Goal: Task Accomplishment & Management: Use online tool/utility

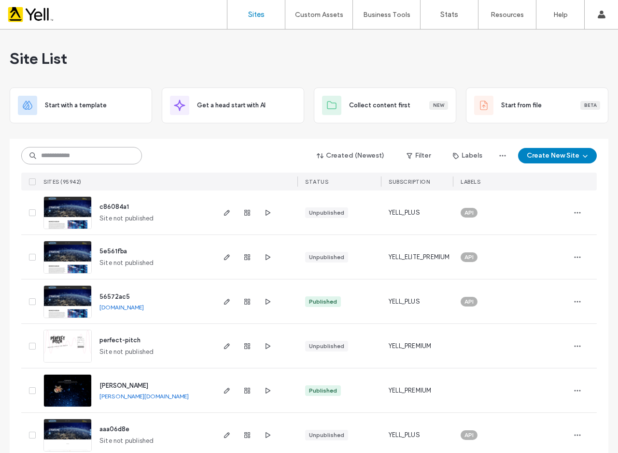
click at [67, 151] on input at bounding box center [81, 155] width 121 height 17
paste input "**********"
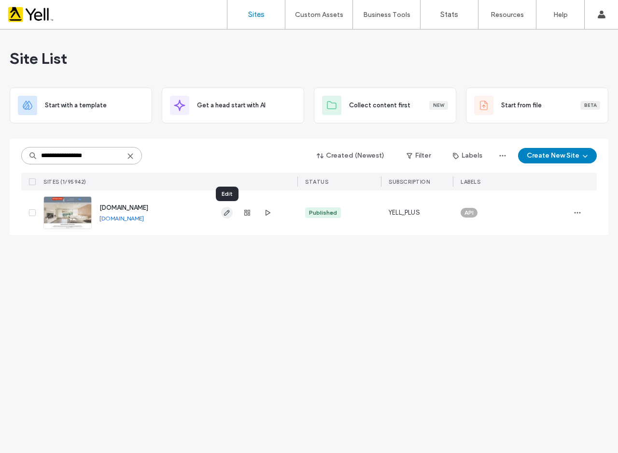
type input "**********"
click at [224, 214] on icon "button" at bounding box center [227, 213] width 8 height 8
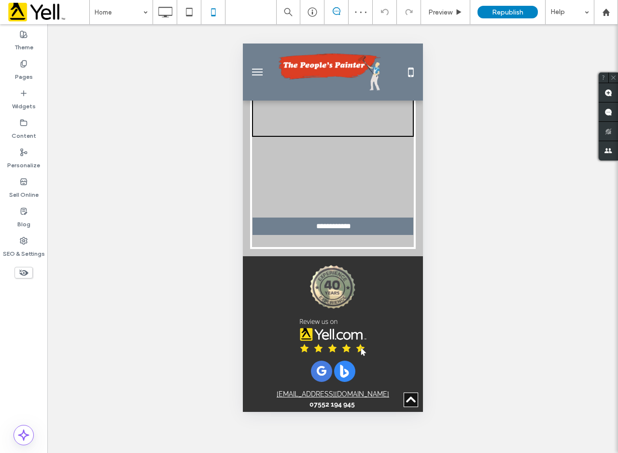
scroll to position [2029, 0]
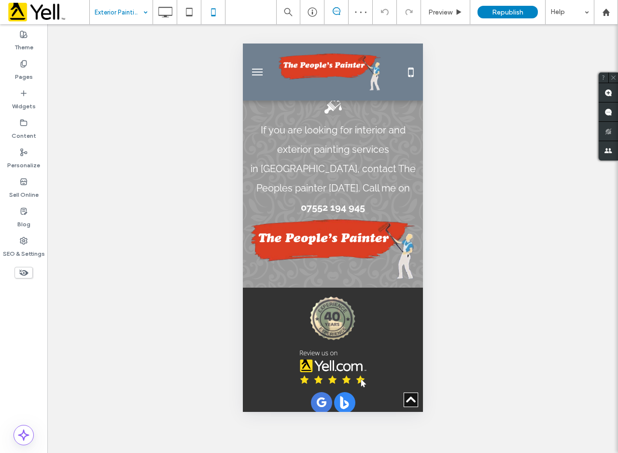
scroll to position [1186, 0]
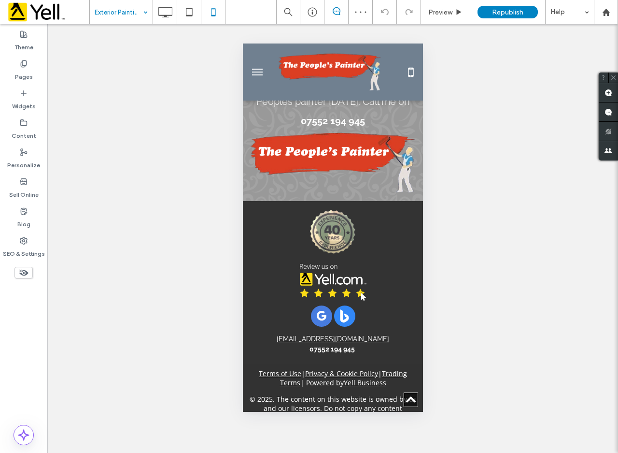
click at [128, 10] on input at bounding box center [119, 12] width 48 height 24
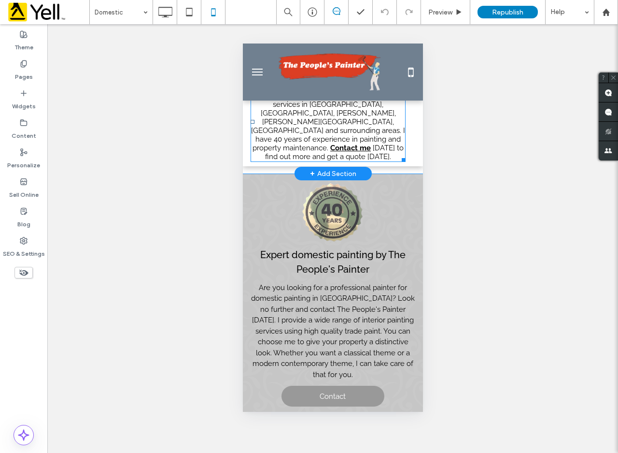
scroll to position [218, 0]
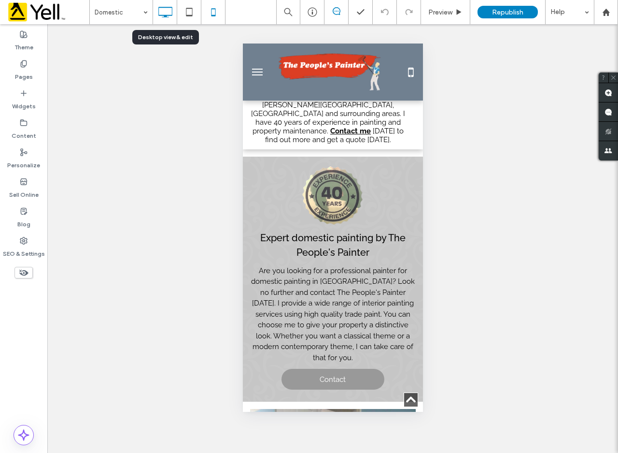
click at [172, 12] on use at bounding box center [165, 12] width 14 height 11
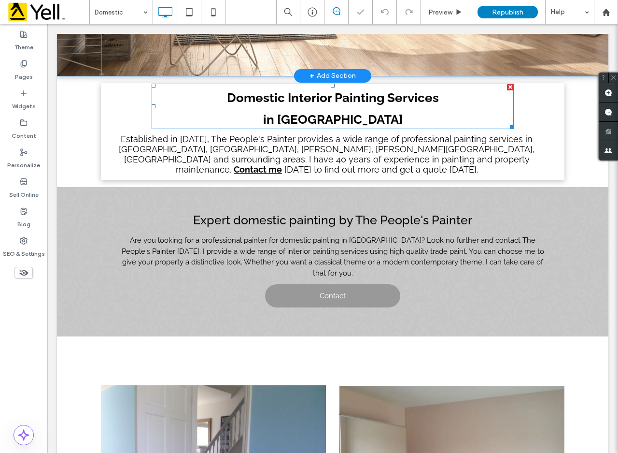
scroll to position [290, 0]
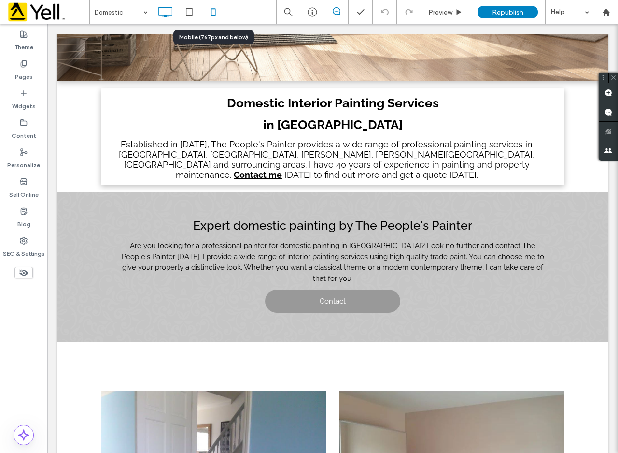
click at [214, 11] on icon at bounding box center [213, 11] width 19 height 19
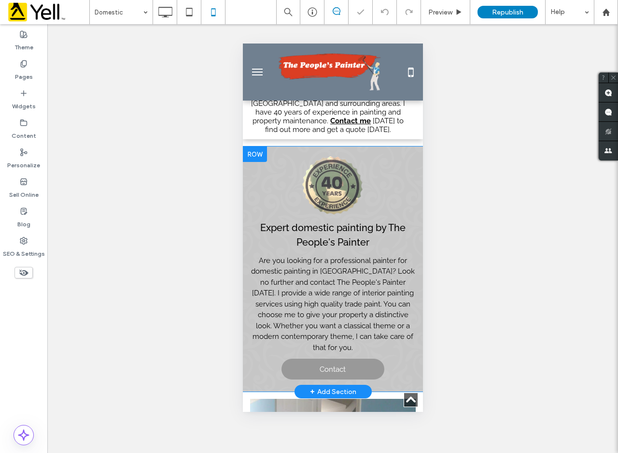
scroll to position [193, 0]
